Goal: Find contact information: Find contact information

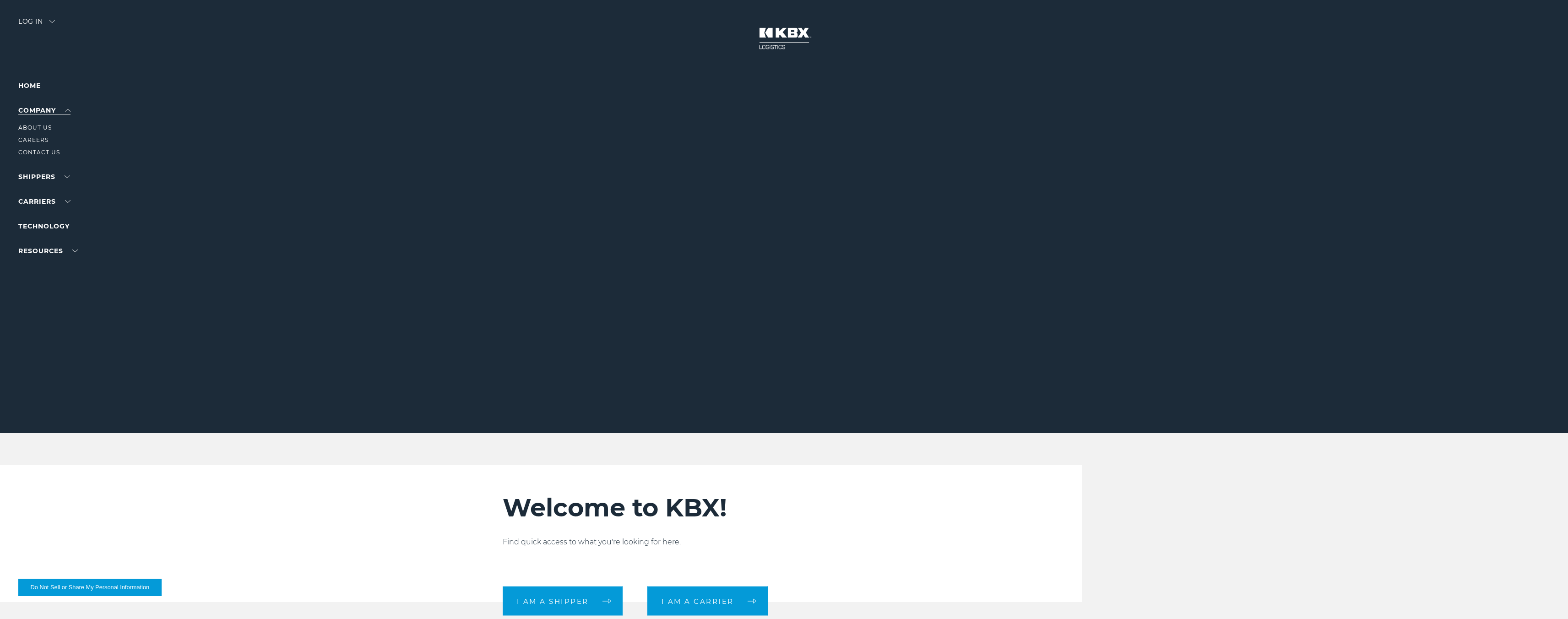
click at [34, 114] on link "Company" at bounding box center [44, 110] width 52 height 8
click at [37, 130] on link "About Us" at bounding box center [35, 127] width 33 height 7
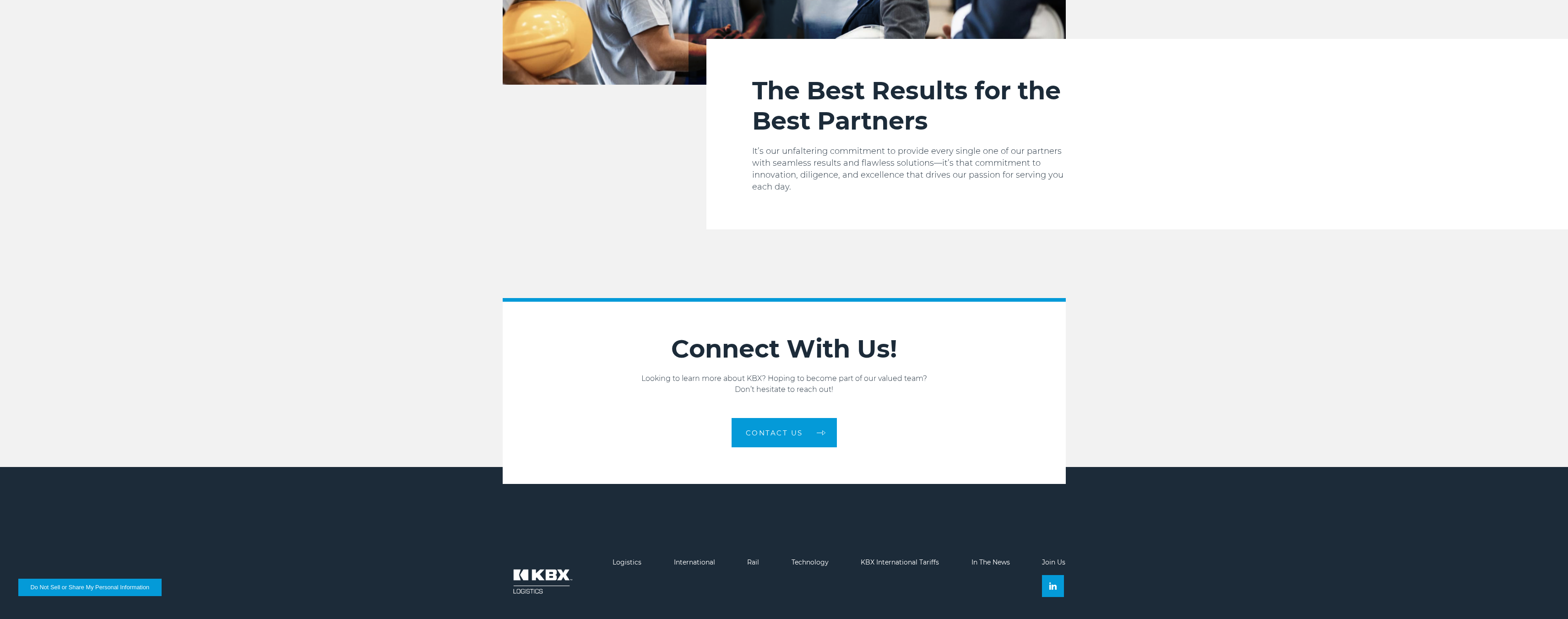
scroll to position [1490, 0]
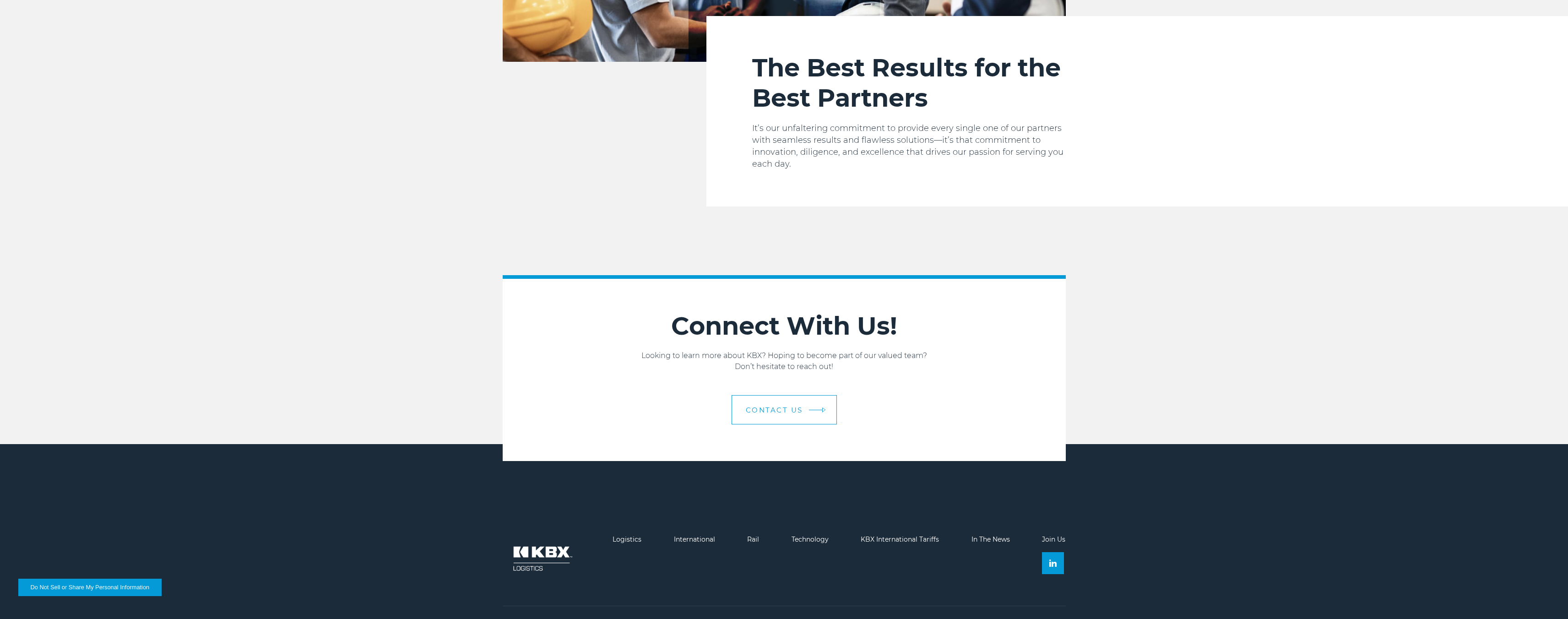
click at [786, 407] on span "Contact us" at bounding box center [774, 410] width 57 height 7
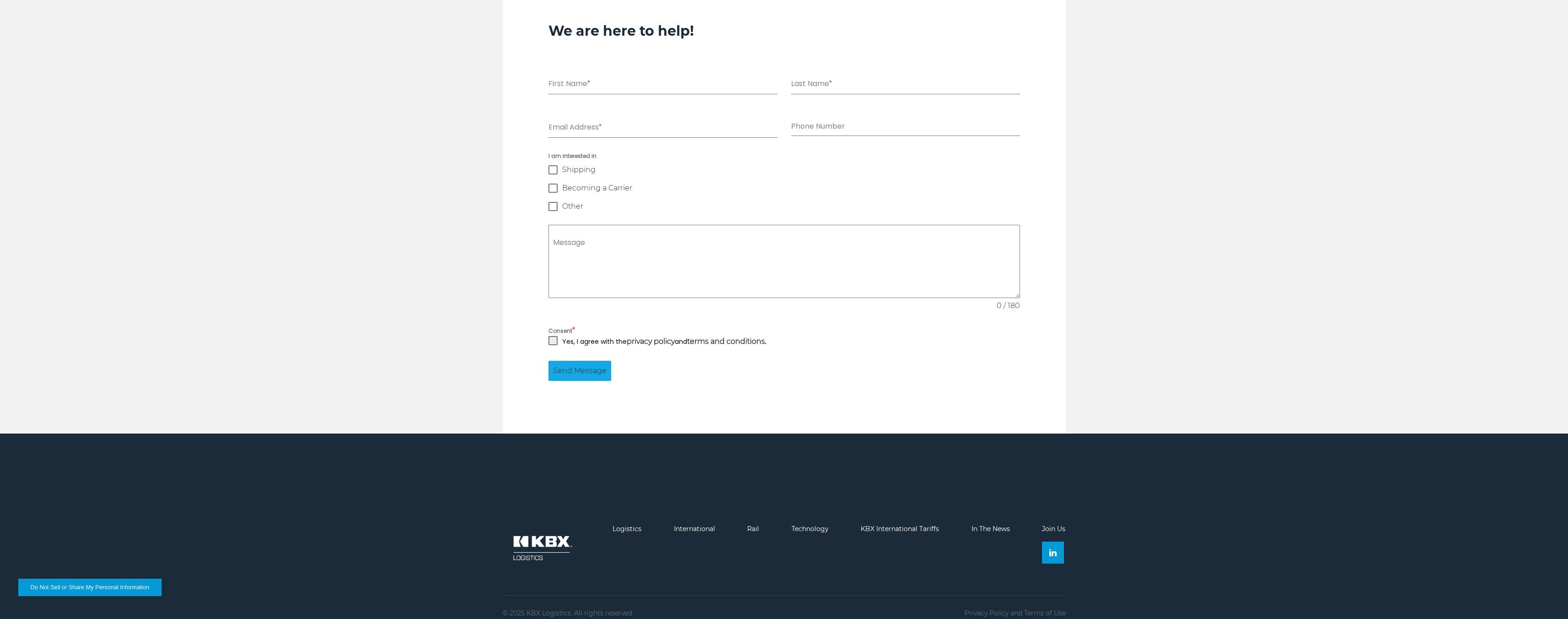
scroll to position [816, 0]
